Goal: Task Accomplishment & Management: Complete application form

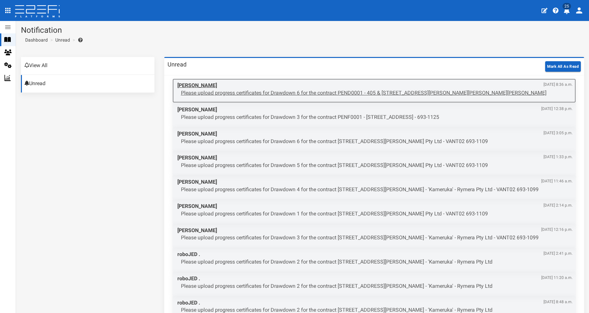
click at [304, 92] on p "Please upload progress certificates for Drawdown 6 for the contract PEND0001 - …" at bounding box center [377, 93] width 392 height 8
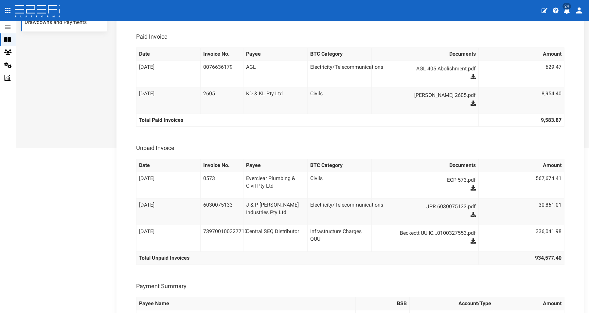
scroll to position [286, 0]
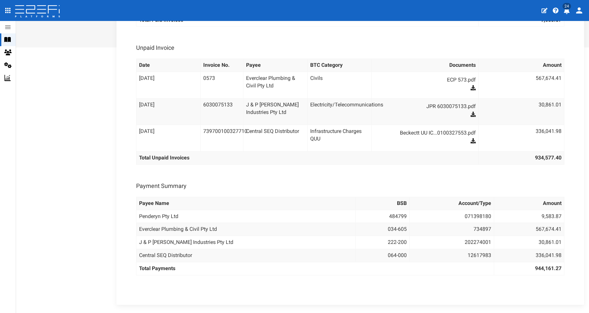
click at [361, 299] on div "Received Certified Authorised Paid Date : 07-10-2025 Project : PEND0001 - 405 &…" at bounding box center [351, 45] width 468 height 519
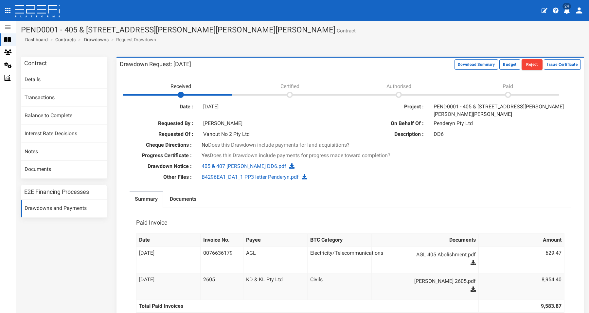
scroll to position [0, 0]
click at [555, 67] on button "Issue Certificate" at bounding box center [562, 65] width 37 height 10
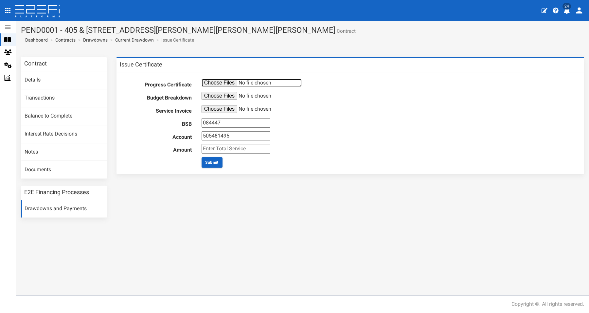
click at [217, 82] on input "file" at bounding box center [252, 83] width 100 height 8
type input "C:\fakepath\Progress Certificate 4.pdf"
click at [209, 96] on input "file" at bounding box center [252, 96] width 100 height 8
type input "C:\fakepath\B4296 #4.pdf"
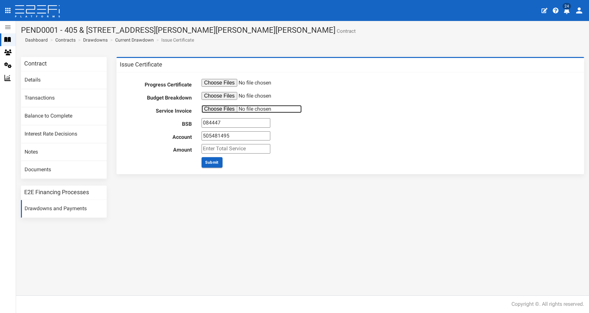
click at [211, 109] on input "file" at bounding box center [252, 109] width 100 height 8
type input "C:\fakepath\JFP Invoice #B4296EA1_DA1_1_AUD - Penderyn AGM Tr - MD4 Inv.84578 -…"
click at [211, 146] on input "number" at bounding box center [236, 148] width 69 height 9
type input "1760"
click at [216, 162] on button "Submit" at bounding box center [212, 162] width 21 height 10
